Goal: Task Accomplishment & Management: Use online tool/utility

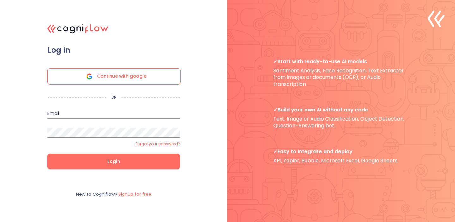
click at [120, 71] on span "Continue with google" at bounding box center [122, 77] width 50 height 16
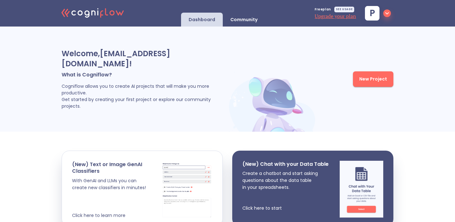
click at [374, 79] on span "New Project" at bounding box center [374, 79] width 28 height 8
